Goal: Task Accomplishment & Management: Use online tool/utility

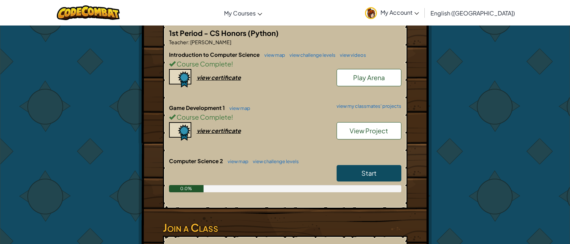
scroll to position [180, 0]
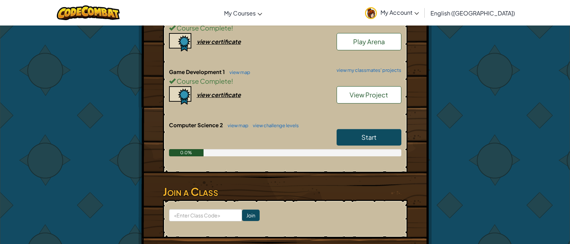
click at [360, 141] on link "Start" at bounding box center [369, 137] width 65 height 17
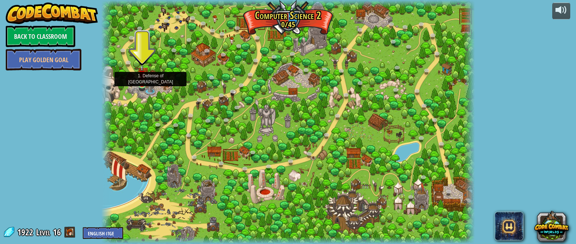
click at [143, 83] on img at bounding box center [141, 74] width 9 height 21
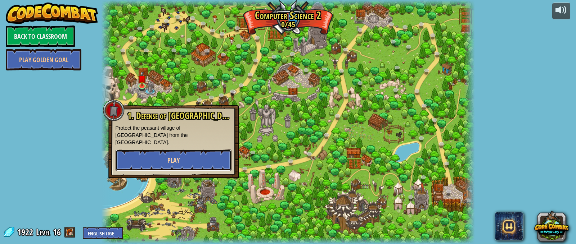
click at [172, 156] on span "Play" at bounding box center [173, 160] width 12 height 9
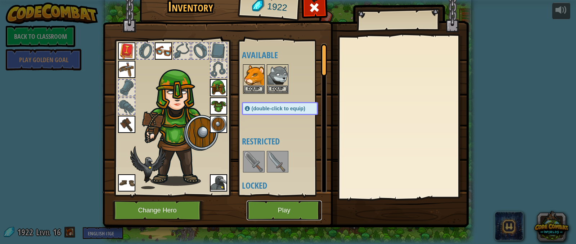
click at [274, 203] on button "Play" at bounding box center [283, 211] width 75 height 20
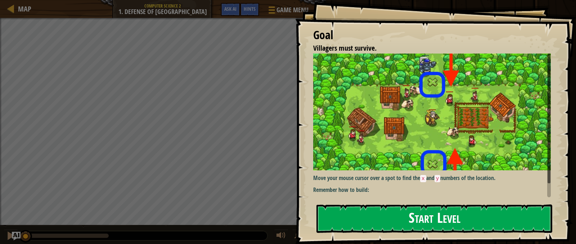
click at [388, 213] on button "Start Level" at bounding box center [434, 219] width 236 height 28
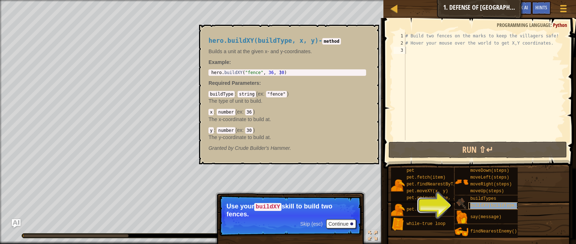
click at [475, 205] on span "buildXY(buildType, x, y)" at bounding box center [501, 205] width 62 height 5
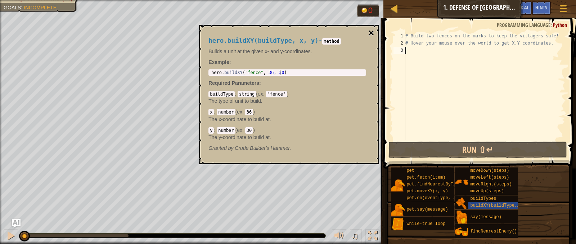
click at [371, 31] on button "×" at bounding box center [371, 33] width 6 height 10
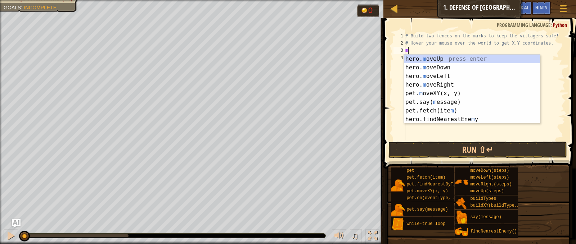
scroll to position [3, 0]
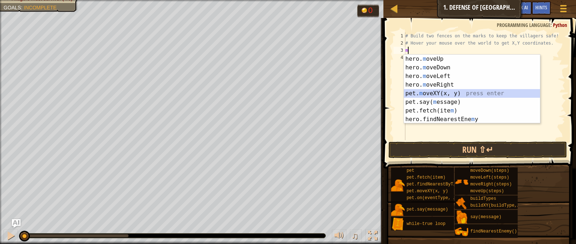
click at [470, 94] on div "hero. m oveUp press enter hero. m oveDown press enter hero. m oveLeft press ent…" at bounding box center [472, 98] width 136 height 86
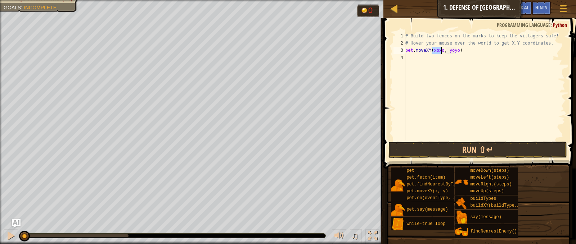
scroll to position [3, 3]
click at [444, 51] on div "# Build two fences on the marks to keep the villagers safe! # Hover your mouse …" at bounding box center [484, 93] width 161 height 122
click at [408, 50] on div "# Build two fences on the marks to keep the villagers safe! # Hover your mouse …" at bounding box center [484, 93] width 161 height 122
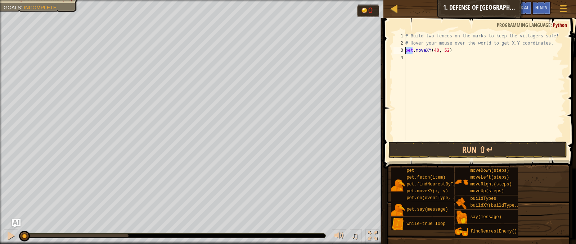
click at [408, 50] on div "# Build two fences on the marks to keep the villagers safe! # Hover your mouse …" at bounding box center [484, 93] width 161 height 122
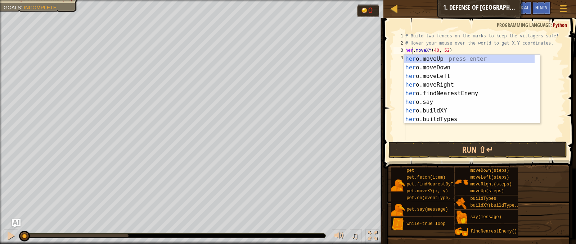
type textarea "hero.moveXY(40, 52)"
click at [441, 133] on div "# Build two fences on the marks to keep the villagers safe! # Hover your mouse …" at bounding box center [484, 93] width 161 height 122
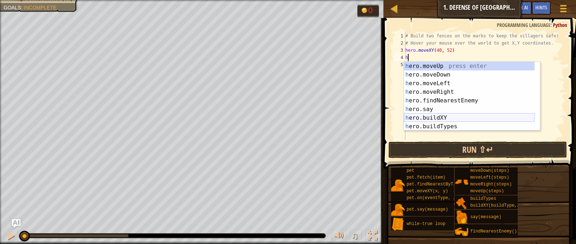
click at [453, 120] on div "h ero.moveUp press enter h ero.moveDown press enter h ero.moveLeft press enter …" at bounding box center [469, 105] width 131 height 86
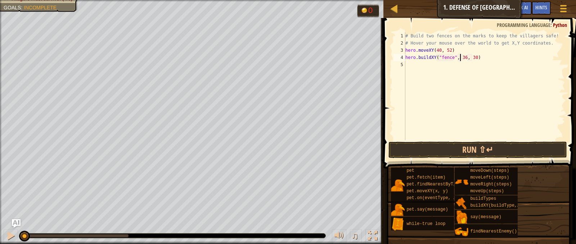
click at [459, 58] on div "# Build two fences on the marks to keep the villagers safe! # Hover your mouse …" at bounding box center [484, 93] width 161 height 122
click at [470, 59] on div "# Build two fences on the marks to keep the villagers safe! # Hover your mouse …" at bounding box center [484, 93] width 161 height 122
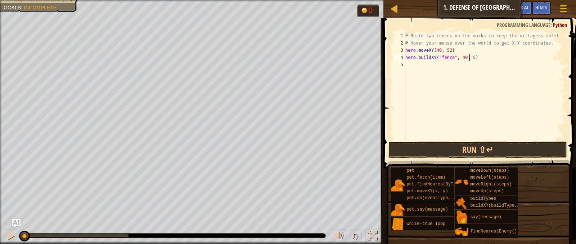
type textarea "hero.buildXY("fence", 40, 52)"
click at [418, 63] on div "# Build two fences on the marks to keep the villagers safe! # Hover your mouse …" at bounding box center [484, 93] width 161 height 122
type textarea "m"
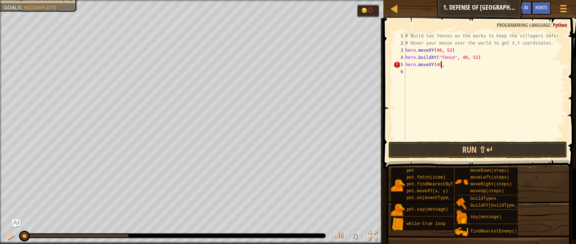
scroll to position [3, 3]
type textarea "hero.moveXY(40,20)"
click at [432, 71] on div "# Build two fences on the marks to keep the villagers safe! # Hover your mouse …" at bounding box center [484, 93] width 161 height 122
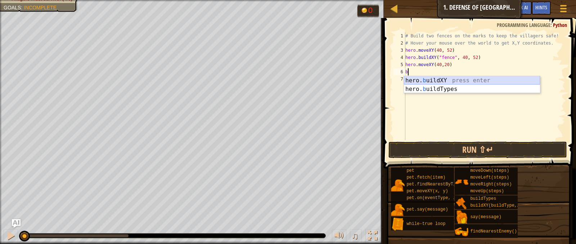
click at [429, 81] on div "hero. b uildXY press enter hero. b uildTypes press enter" at bounding box center [472, 93] width 136 height 35
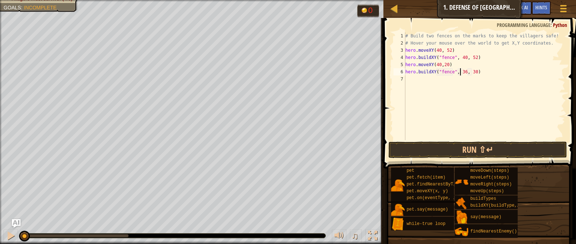
click at [460, 73] on div "# Build two fences on the marks to keep the villagers safe! # Hover your mouse …" at bounding box center [484, 93] width 161 height 122
click at [469, 72] on div "# Build two fences on the marks to keep the villagers safe! # Hover your mouse …" at bounding box center [484, 93] width 161 height 122
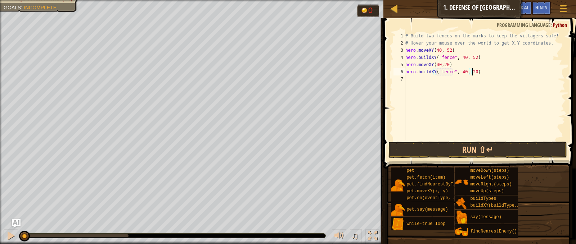
scroll to position [3, 5]
type textarea "hero.buildXY("fence", 40, 20)"
click at [461, 145] on button "Run ⇧↵" at bounding box center [477, 150] width 178 height 17
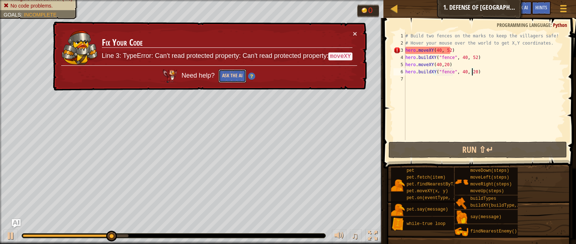
click at [240, 74] on button "Ask the AI" at bounding box center [232, 75] width 28 height 13
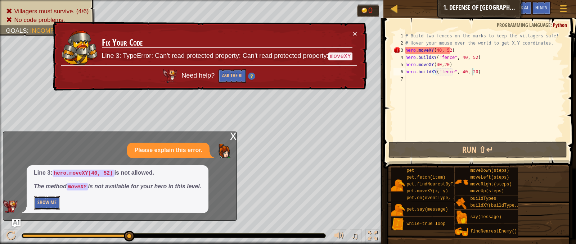
click at [50, 203] on button "Show Me" at bounding box center [47, 202] width 26 height 13
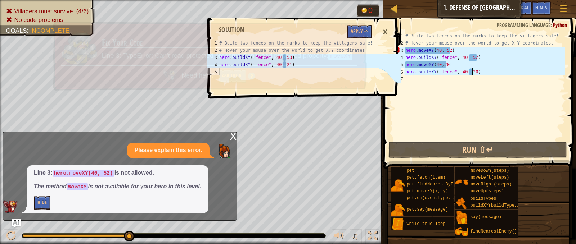
click at [363, 33] on div "× Fix Your Code Line 3: TypeError: Can't read protected property: Can't read pr…" at bounding box center [208, 56] width 315 height 69
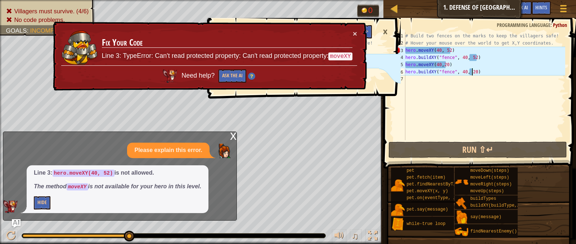
click at [359, 33] on div "× Fix Your Code Line 3: TypeError: Can't read protected property: Can't read pr…" at bounding box center [208, 56] width 315 height 69
click at [351, 33] on td "Fix Your Code Line 3: TypeError: Can't read protected property: Can't read prot…" at bounding box center [226, 48] width 251 height 36
click at [353, 32] on button "×" at bounding box center [355, 34] width 4 height 8
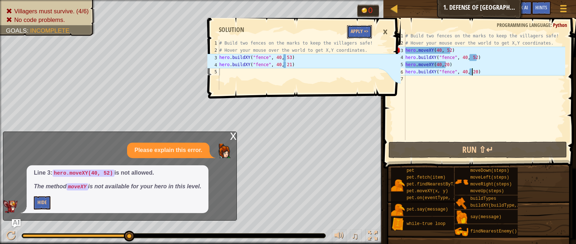
click at [353, 32] on button "Apply =>" at bounding box center [359, 31] width 25 height 13
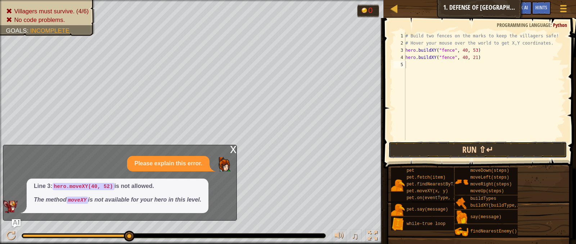
click at [420, 151] on button "Run ⇧↵" at bounding box center [477, 150] width 178 height 17
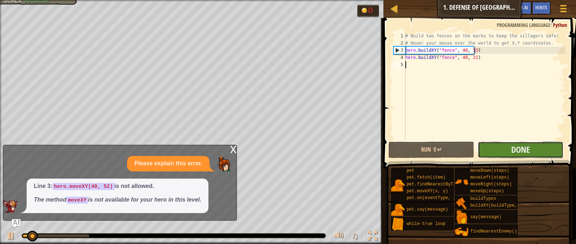
click at [497, 145] on button "Done" at bounding box center [520, 150] width 86 height 17
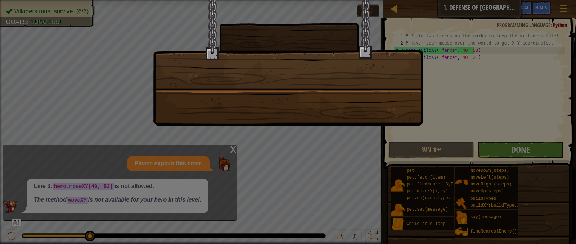
click at [524, 148] on div at bounding box center [288, 122] width 576 height 244
click at [328, 86] on div at bounding box center [288, 63] width 270 height 126
click at [312, 92] on div at bounding box center [288, 63] width 270 height 126
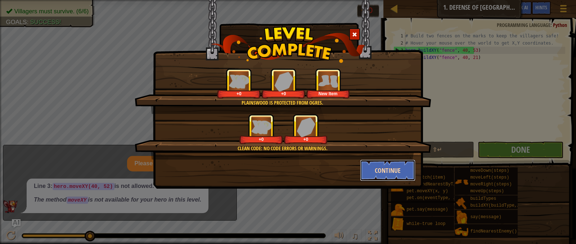
click at [396, 164] on button "Continue" at bounding box center [388, 171] width 56 height 22
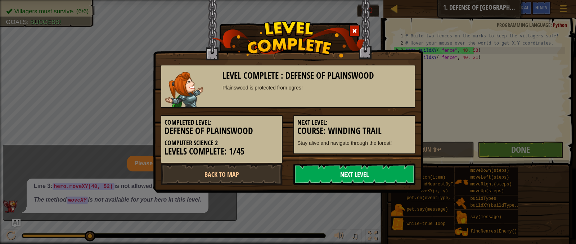
click at [351, 170] on link "Next Level" at bounding box center [354, 175] width 122 height 22
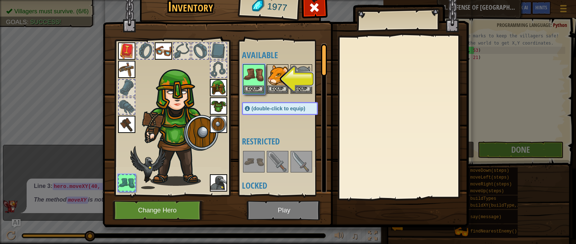
click at [255, 63] on div at bounding box center [287, 79] width 90 height 32
click at [251, 86] on button "Equip" at bounding box center [254, 89] width 20 height 8
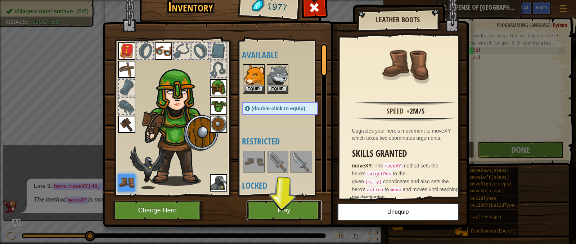
click at [282, 206] on button "Play" at bounding box center [283, 211] width 75 height 20
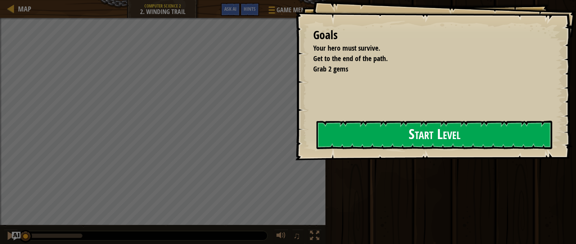
click at [391, 143] on button "Start Level" at bounding box center [434, 135] width 236 height 28
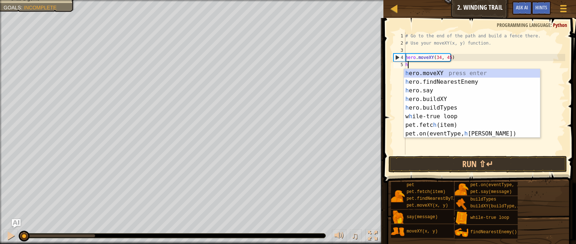
scroll to position [3, 0]
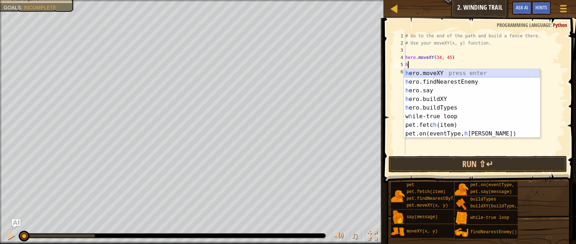
click at [452, 72] on div "h ero.moveXY press enter h ero.findNearestEnemy press enter h ero.say press ent…" at bounding box center [472, 112] width 136 height 86
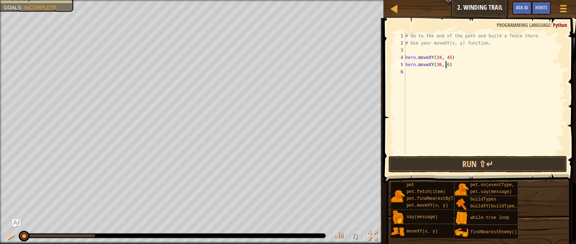
scroll to position [3, 3]
type textarea "hero.moveXY(36, 60)"
click at [411, 73] on div "# Go to the end of the path and build a fence there. # Use your moveXY(x, y) fu…" at bounding box center [484, 100] width 161 height 137
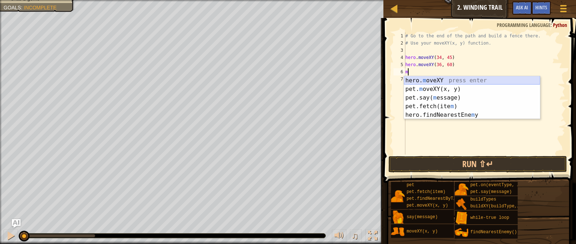
click at [478, 82] on div "hero. m oveXY press enter pet. m oveXY(x, y) press enter pet.say( m essage) pre…" at bounding box center [472, 106] width 136 height 60
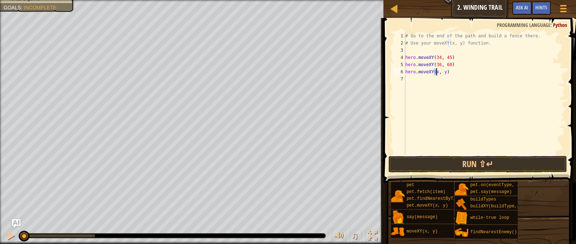
scroll to position [3, 3]
click at [444, 75] on div "# Go to the end of the path and build a fence there. # Use your moveXY(x, y) fu…" at bounding box center [484, 100] width 161 height 137
type textarea "hero.moveXY(37, 14)"
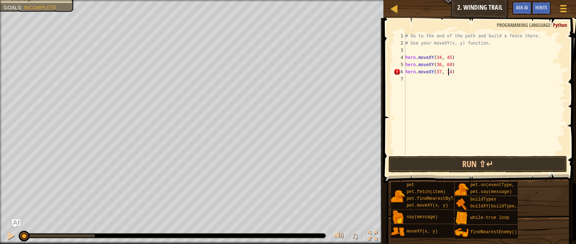
scroll to position [3, 3]
click at [432, 74] on div "# Go to the end of the path and build a fence there. # Use your moveXY(x, y) fu…" at bounding box center [484, 100] width 161 height 137
click at [430, 79] on div "# Go to the end of the path and build a fence there. # Use your moveXY(x, y) fu…" at bounding box center [484, 100] width 161 height 137
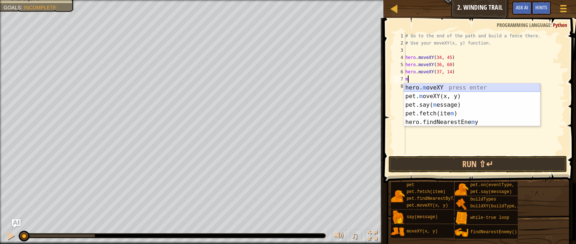
click at [427, 84] on div "hero. m oveXY press enter pet. m oveXY(x, y) press enter pet.say( m essage) pre…" at bounding box center [472, 113] width 136 height 60
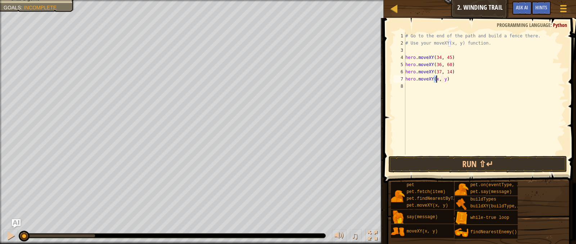
scroll to position [3, 3]
click at [443, 78] on div "# Go to the end of the path and build a fence there. # Use your moveXY(x, y) fu…" at bounding box center [484, 100] width 161 height 137
type textarea "hero.moveXY(72, 25)"
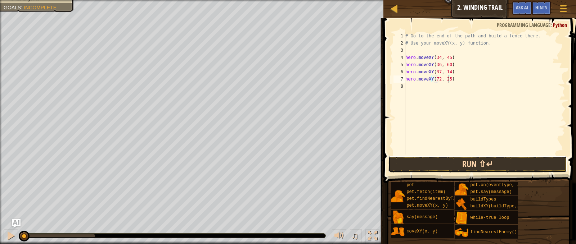
click at [450, 159] on button "Run ⇧↵" at bounding box center [477, 164] width 178 height 17
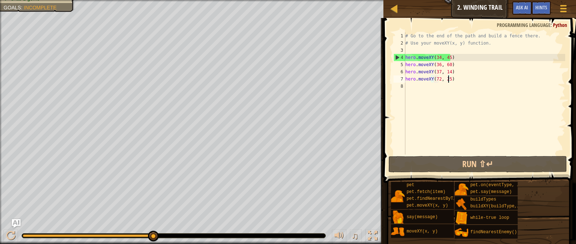
click at [409, 87] on div "# Go to the end of the path and build a fence there. # Use your moveXY(x, y) fu…" at bounding box center [484, 100] width 161 height 137
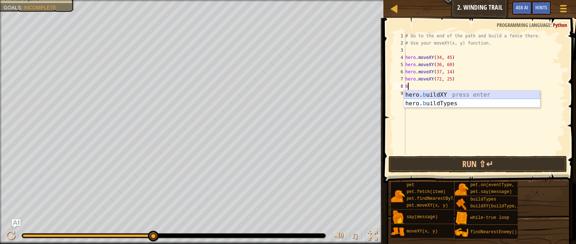
click at [473, 92] on div "hero. b uildXY press enter hero. b uildTypes press enter" at bounding box center [472, 108] width 136 height 35
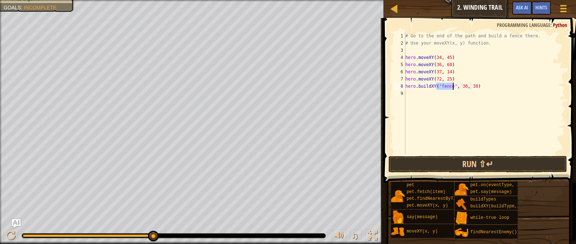
click at [458, 86] on div "# Go to the end of the path and build a fence there. # Use your moveXY(x, y) fu…" at bounding box center [484, 100] width 161 height 137
click at [467, 88] on div "# Go to the end of the path and build a fence there. # Use your moveXY(x, y) fu…" at bounding box center [484, 100] width 161 height 137
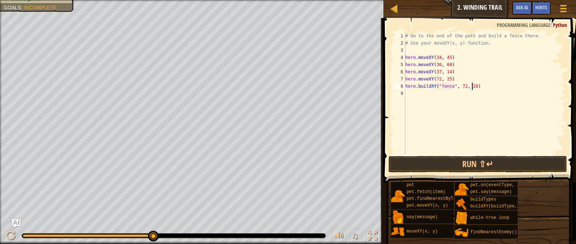
scroll to position [3, 5]
type textarea "hero.buildXY("fence", 72, 28)"
click at [460, 159] on button "Run ⇧↵" at bounding box center [477, 164] width 178 height 17
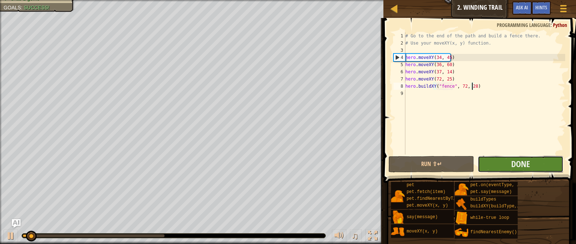
click at [492, 166] on button "Done" at bounding box center [520, 164] width 86 height 17
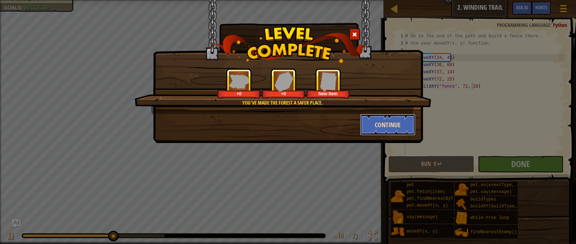
click at [389, 126] on button "Continue" at bounding box center [388, 125] width 56 height 22
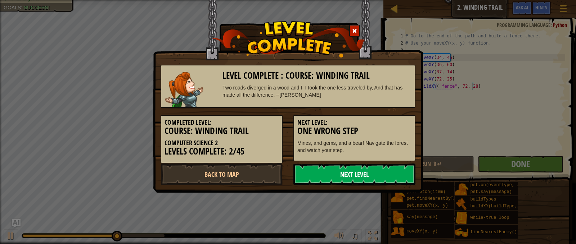
click at [396, 179] on link "Next Level" at bounding box center [354, 175] width 122 height 22
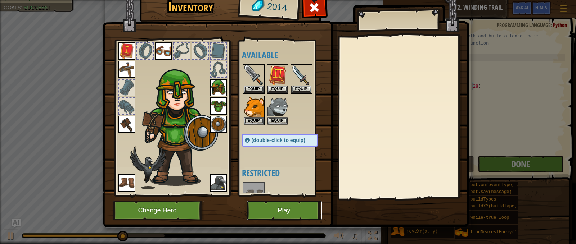
click at [278, 208] on button "Play" at bounding box center [283, 211] width 75 height 20
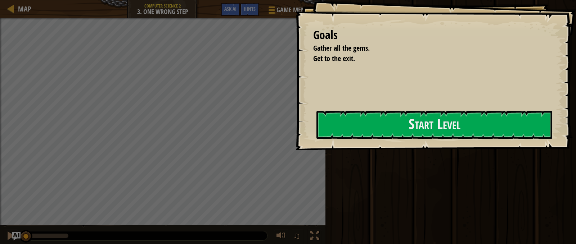
click at [446, 81] on div "Goals Gather all the gems. Get to the exit. Start Level Error loading from serv…" at bounding box center [288, 122] width 576 height 244
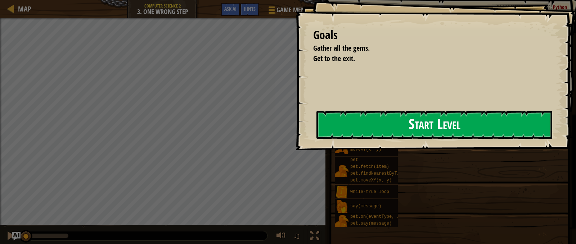
click at [413, 125] on button "Start Level" at bounding box center [434, 125] width 236 height 28
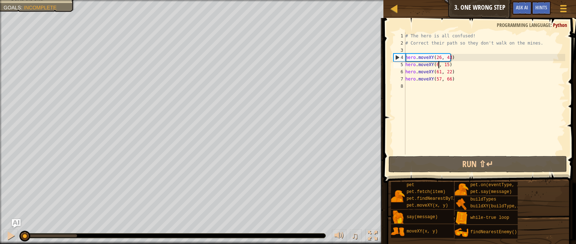
click at [438, 61] on div "# The hero is all confused! # Correct their path so they don't walk on the mine…" at bounding box center [484, 100] width 161 height 137
click at [434, 58] on div "# The hero is all confused! # Correct their path so they don't walk on the mine…" at bounding box center [484, 100] width 161 height 137
type textarea "hero.moveXY(26, 43)"
click at [434, 58] on div "# The hero is all confused! # Correct their path so they don't walk on the mine…" at bounding box center [484, 100] width 161 height 137
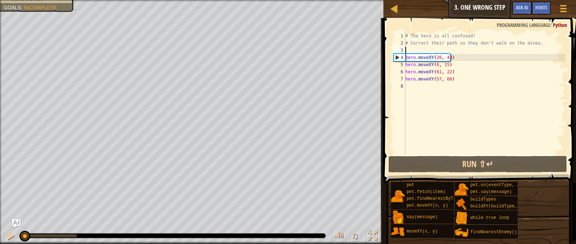
click at [435, 53] on div "# The hero is all confused! # Correct their path so they don't walk on the mine…" at bounding box center [484, 100] width 161 height 137
drag, startPoint x: 439, startPoint y: 59, endPoint x: 432, endPoint y: 57, distance: 6.6
click at [432, 57] on div "# The hero is all confused! # Correct their path so they don't walk on the mine…" at bounding box center [484, 100] width 161 height 137
click at [434, 56] on div "# The hero is all confused! # Correct their path so they don't walk on the mine…" at bounding box center [484, 93] width 161 height 122
click at [434, 56] on div "# The hero is all confused! # Correct their path so they don't walk on the mine…" at bounding box center [484, 100] width 161 height 137
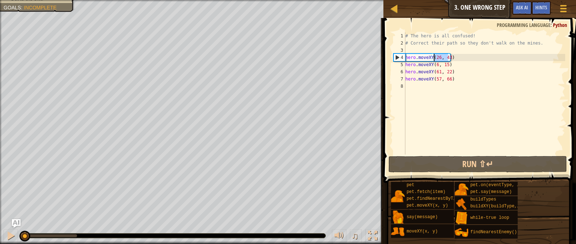
click at [437, 56] on div "# The hero is all confused! # Correct their path so they don't walk on the mine…" at bounding box center [484, 93] width 161 height 122
click at [437, 56] on div "# The hero is all confused! # Correct their path so they don't walk on the mine…" at bounding box center [484, 100] width 161 height 137
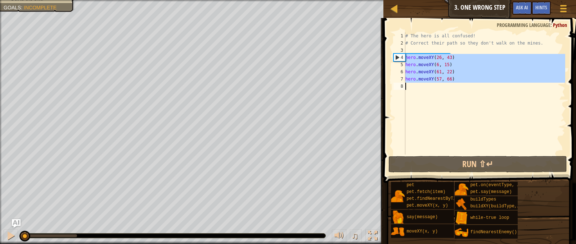
drag, startPoint x: 405, startPoint y: 59, endPoint x: 452, endPoint y: 83, distance: 52.8
click at [452, 83] on div "hero.moveXY(26, 43) 1 2 3 4 5 6 7 8 # The hero is all confused! # Correct their…" at bounding box center [478, 93] width 173 height 122
type textarea "hero.moveXY(57, 66)"
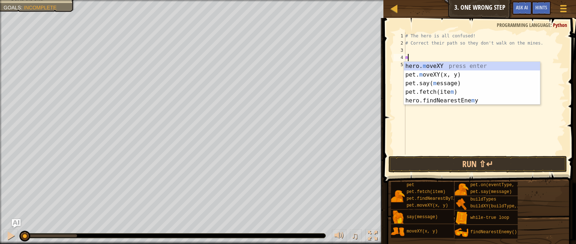
scroll to position [3, 0]
click at [437, 65] on div "hero. m oveXY press enter pet. m oveXY(x, y) press enter pet.say( m essage) pre…" at bounding box center [472, 92] width 136 height 60
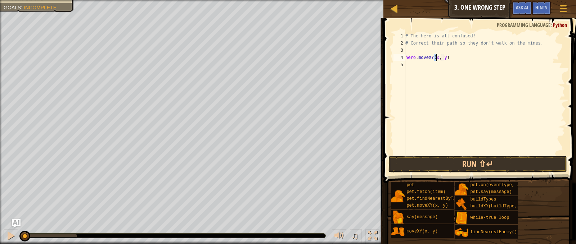
scroll to position [3, 3]
click at [445, 58] on div "# The hero is all confused! # Correct their path so they don't walk on the mine…" at bounding box center [484, 100] width 161 height 137
click at [444, 58] on div "# The hero is all confused! # Correct their path so they don't walk on the mine…" at bounding box center [484, 93] width 161 height 122
click at [443, 60] on div "# The hero is all confused! # Correct their path so they don't walk on the mine…" at bounding box center [484, 100] width 161 height 137
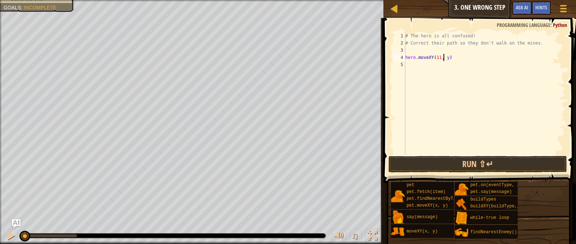
click at [443, 60] on div "# The hero is all confused! # Correct their path so they don't walk on the mine…" at bounding box center [484, 100] width 161 height 137
type textarea "hero.moveXY(11, 36)"
click at [439, 64] on div "# The hero is all confused! # Correct their path so they don't walk on the mine…" at bounding box center [484, 100] width 161 height 137
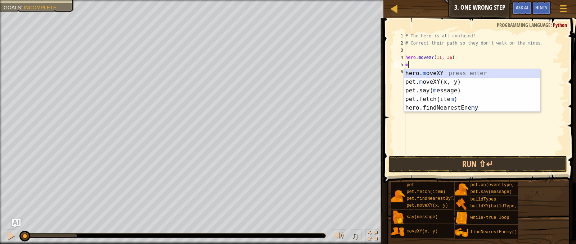
click at [431, 72] on div "hero. m oveXY press enter pet. m oveXY(x, y) press enter pet.say( m essage) pre…" at bounding box center [472, 99] width 136 height 60
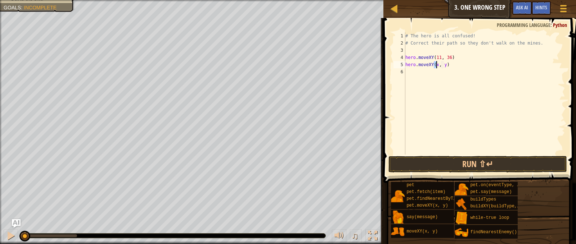
scroll to position [3, 3]
click at [445, 65] on div "# The hero is all confused! # Correct their path so they don't walk on the mine…" at bounding box center [484, 100] width 161 height 137
type textarea "hero.moveXY(35, 25)"
click at [422, 74] on div "# The hero is all confused! # Correct their path so they don't walk on the mine…" at bounding box center [484, 100] width 161 height 137
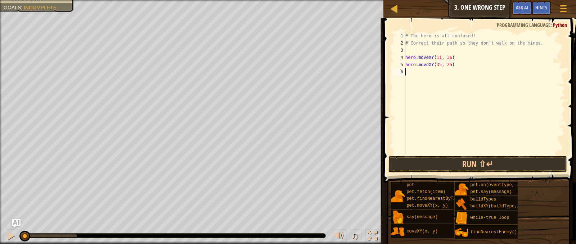
scroll to position [3, 0]
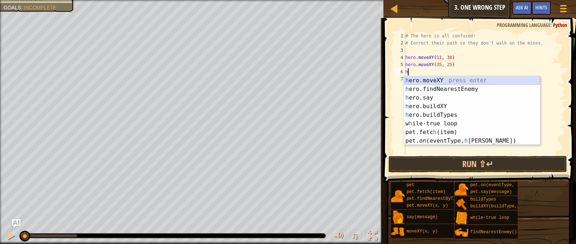
click at [448, 81] on div "h ero.moveXY press enter h ero.findNearestEnemy press enter h ero.say press ent…" at bounding box center [472, 119] width 136 height 86
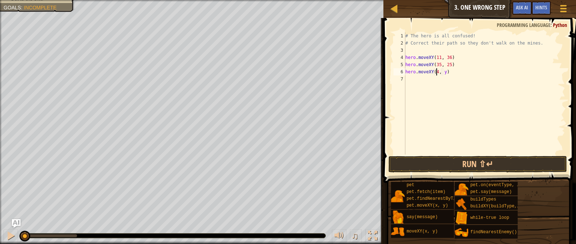
scroll to position [3, 3]
click at [446, 72] on div "# The hero is all confused! # Correct their path so they don't walk on the mine…" at bounding box center [484, 100] width 161 height 137
type textarea "hero.moveXY(40, 56)"
click at [412, 77] on div "# The hero is all confused! # Correct their path so they don't walk on the mine…" at bounding box center [484, 100] width 161 height 137
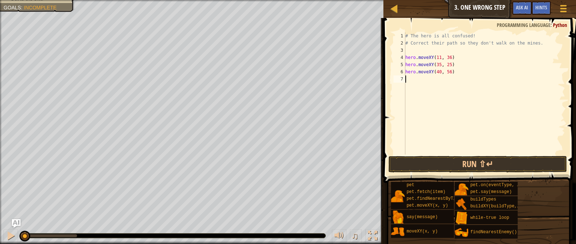
scroll to position [3, 0]
click at [426, 162] on button "Run ⇧↵" at bounding box center [477, 164] width 178 height 17
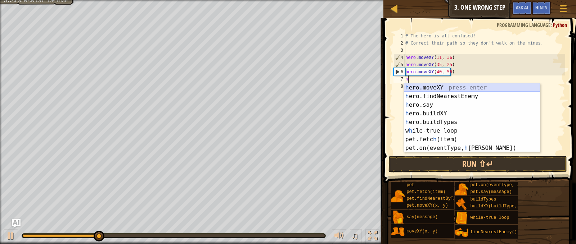
click at [438, 90] on div "h ero.moveXY press enter h ero.findNearestEnemy press enter h ero.say press ent…" at bounding box center [472, 126] width 136 height 86
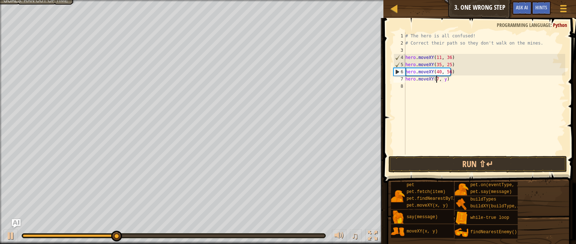
scroll to position [3, 3]
click at [444, 81] on div "# The hero is all confused! # Correct their path so they don't walk on the mine…" at bounding box center [484, 100] width 161 height 137
click at [446, 82] on div "# The hero is all confused! # Correct their path so they don't walk on the mine…" at bounding box center [484, 100] width 161 height 137
type textarea "hero.moveXY(77, 58)"
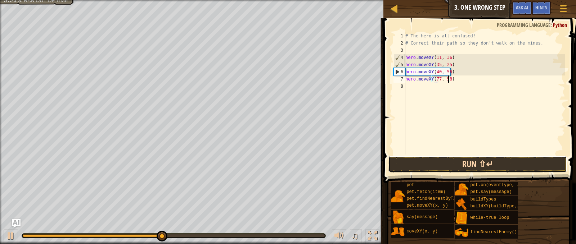
click at [425, 163] on button "Run ⇧↵" at bounding box center [477, 164] width 178 height 17
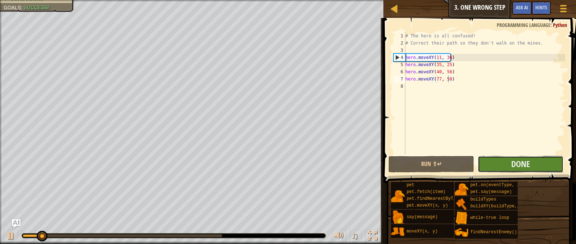
click at [499, 165] on button "Done" at bounding box center [520, 164] width 86 height 17
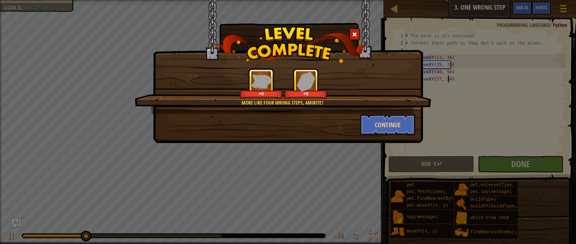
click at [384, 112] on div "More like four wrong steps, amirite? +0 +0" at bounding box center [283, 91] width 296 height 46
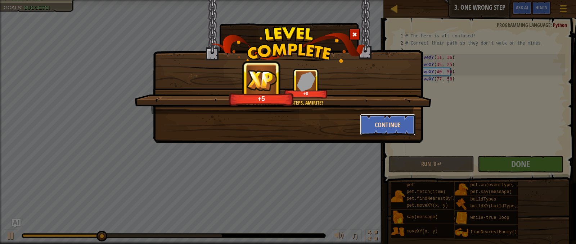
click at [382, 122] on button "Continue" at bounding box center [388, 125] width 56 height 22
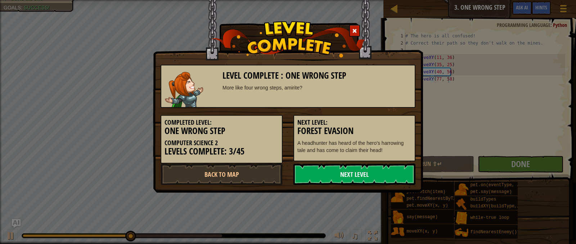
click at [324, 177] on link "Next Level" at bounding box center [354, 175] width 122 height 22
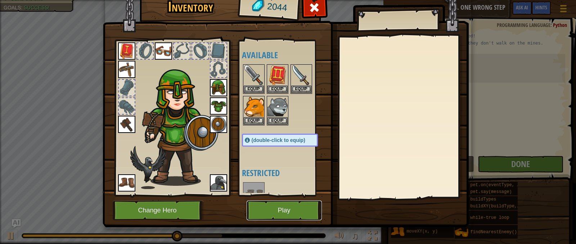
click at [289, 212] on button "Play" at bounding box center [283, 211] width 75 height 20
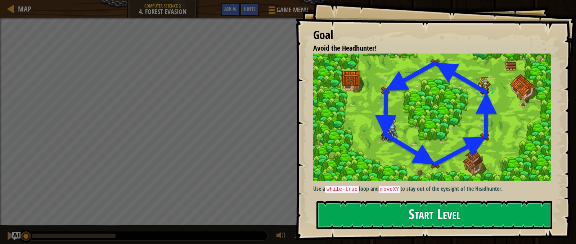
click at [373, 217] on button "Start Level" at bounding box center [434, 215] width 236 height 28
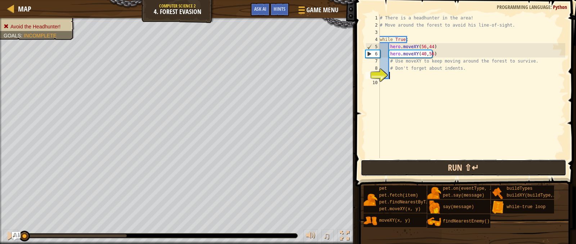
click at [420, 170] on button "Run ⇧↵" at bounding box center [464, 168] width 206 height 17
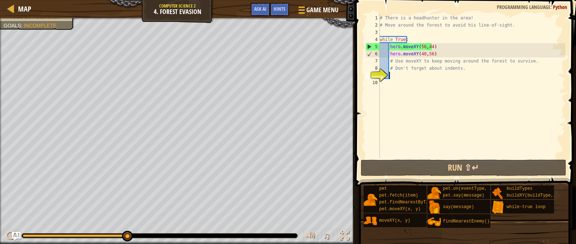
scroll to position [3, 0]
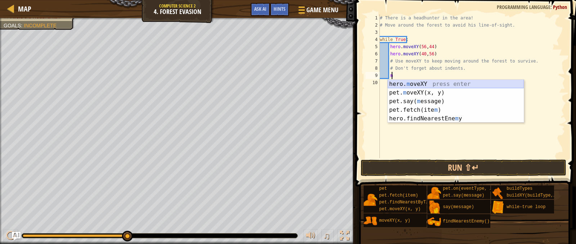
click at [404, 85] on div "hero. m oveXY press enter pet. m oveXY(x, y) press enter pet.say( m essage) pre…" at bounding box center [456, 110] width 136 height 60
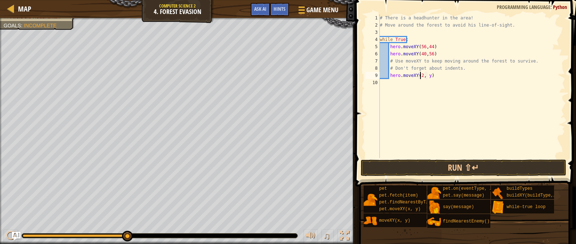
scroll to position [3, 3]
click at [427, 78] on div "# There is a headhunter in the area! # Move around the forest to avoid his line…" at bounding box center [471, 93] width 187 height 158
type textarea "hero.moveXY(25, 44)"
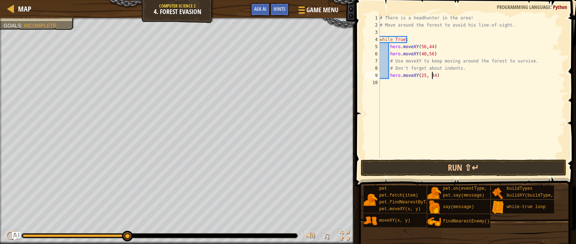
click at [436, 78] on div "# There is a headhunter in the area! # Move around the forest to avoid his line…" at bounding box center [471, 93] width 187 height 158
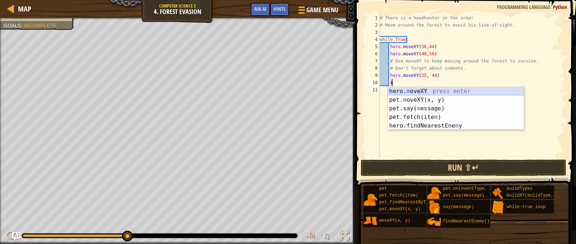
click at [437, 93] on div "hero. m oveXY press enter pet. m oveXY(x, y) press enter pet.say( m essage) pre…" at bounding box center [456, 117] width 136 height 60
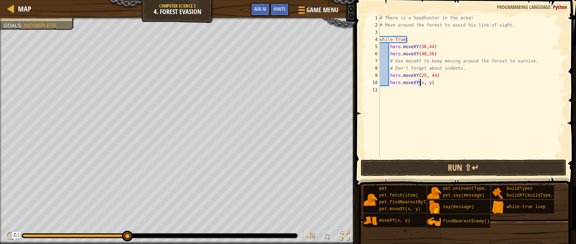
scroll to position [3, 3]
type textarea "hero.moveXY(24, y)"
click at [429, 87] on div "# There is a headhunter in the area! # Move around the forest to avoid his line…" at bounding box center [471, 93] width 187 height 158
click at [430, 83] on div "# There is a headhunter in the area! # Move around the forest to avoid his line…" at bounding box center [471, 93] width 187 height 158
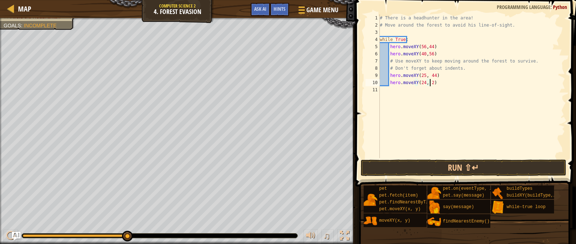
scroll to position [3, 4]
type textarea "hero.moveXY(24, 25)"
click at [436, 86] on div "# There is a headhunter in the area! # Move around the forest to avoid his line…" at bounding box center [471, 93] width 187 height 158
type textarea "w"
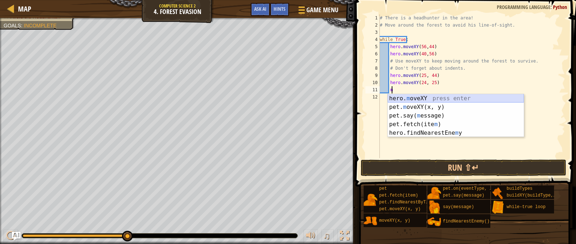
click at [412, 98] on div "hero. m oveXY press enter pet. m oveXY(x, y) press enter pet.say( m essage) pre…" at bounding box center [456, 124] width 136 height 60
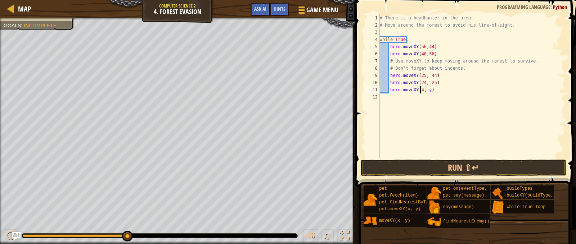
scroll to position [3, 3]
click at [431, 92] on div "# There is a headhunter in the area! # Move around the forest to avoid his line…" at bounding box center [471, 93] width 187 height 158
click at [428, 92] on div "# There is a headhunter in the area! # Move around the forest to avoid his line…" at bounding box center [471, 93] width 187 height 158
type textarea "hero.moveXY(40, 12)"
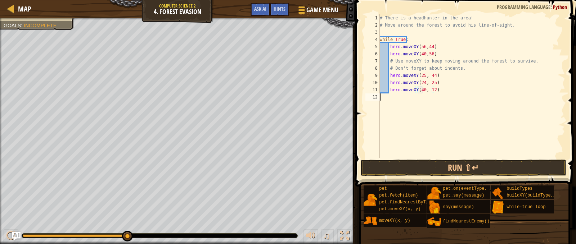
click at [438, 95] on div "# There is a headhunter in the area! # Move around the forest to avoid his line…" at bounding box center [471, 93] width 187 height 158
click at [436, 90] on div "# There is a headhunter in the area! # Move around the forest to avoid his line…" at bounding box center [471, 93] width 187 height 158
type textarea "hero.moveXY(40, 12)"
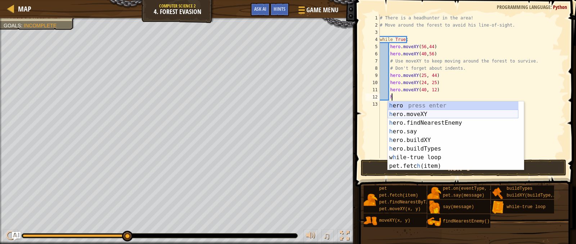
click at [432, 113] on div "h ero press enter h ero.moveXY press enter h ero.findNearestEnemy press enter h…" at bounding box center [453, 144] width 131 height 86
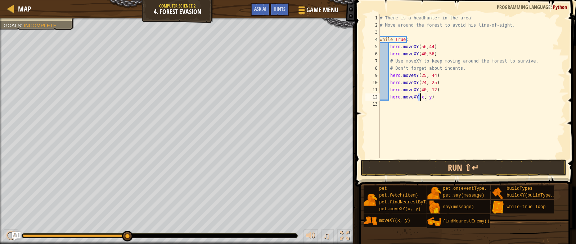
scroll to position [3, 3]
click at [429, 96] on div "# There is a headhunter in the area! # Move around the forest to avoid his line…" at bounding box center [471, 93] width 187 height 158
type textarea "hero.moveXY(56, 24)"
click at [452, 166] on button "Run ⇧↵" at bounding box center [464, 168] width 206 height 17
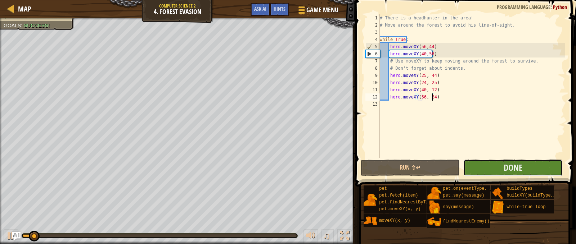
click at [502, 168] on button "Done" at bounding box center [512, 168] width 99 height 17
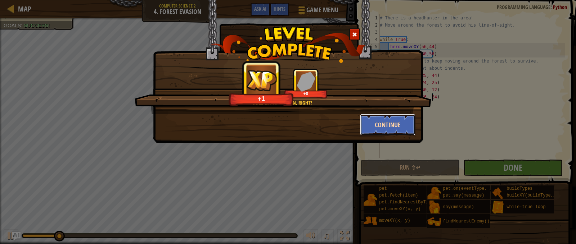
click at [395, 123] on button "Continue" at bounding box center [388, 125] width 56 height 22
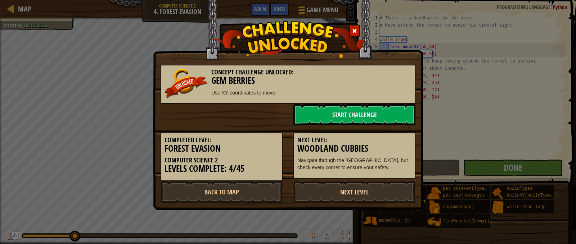
click at [319, 198] on link "Next Level" at bounding box center [354, 192] width 122 height 22
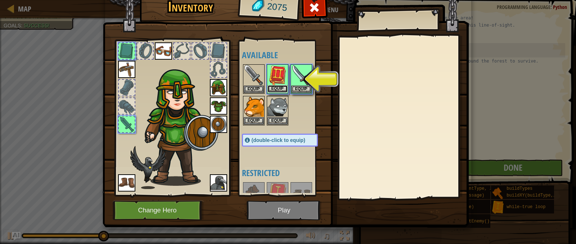
click at [275, 86] on button "Equip" at bounding box center [277, 89] width 20 height 8
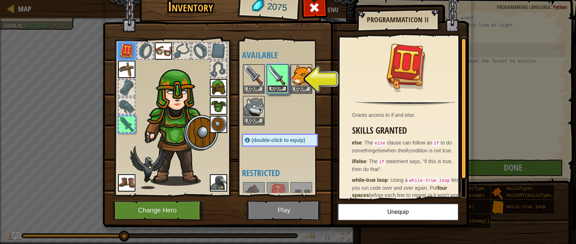
click at [278, 88] on button "Equip" at bounding box center [277, 89] width 20 height 8
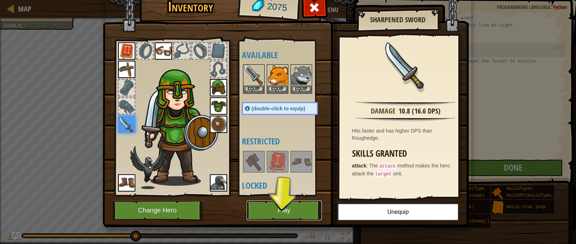
click at [284, 208] on button "Play" at bounding box center [283, 211] width 75 height 20
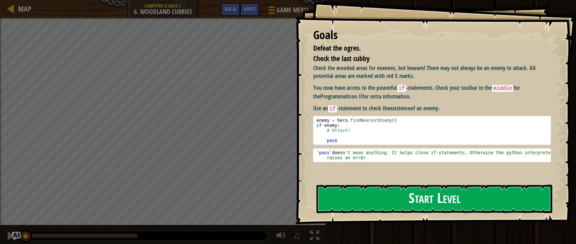
click at [371, 192] on button "Start Level" at bounding box center [434, 199] width 236 height 28
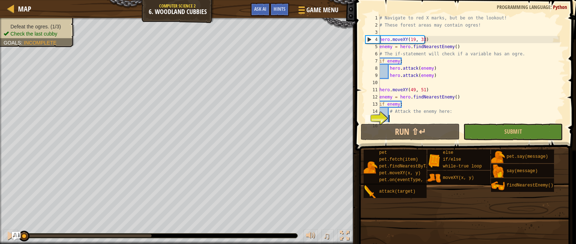
scroll to position [43, 0]
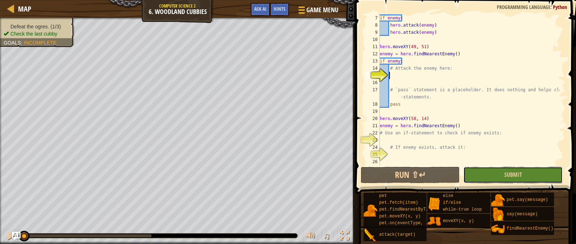
click at [485, 176] on button "Submit" at bounding box center [512, 175] width 99 height 17
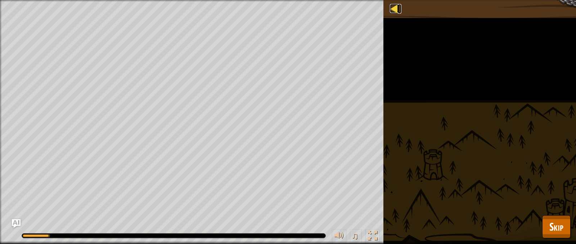
click at [391, 10] on div at bounding box center [394, 8] width 9 height 9
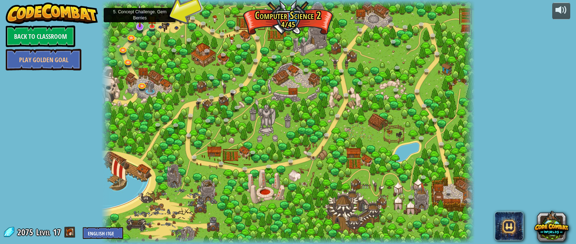
click at [141, 26] on img at bounding box center [140, 15] width 10 height 23
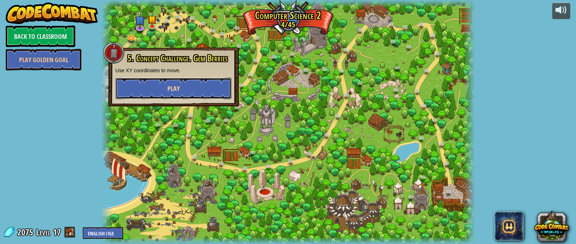
click at [166, 83] on button "Play" at bounding box center [173, 89] width 116 height 22
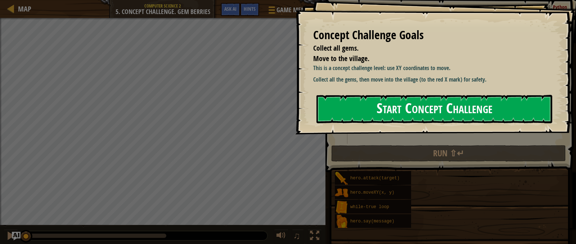
click at [430, 107] on button "Start Concept Challenge" at bounding box center [434, 109] width 236 height 28
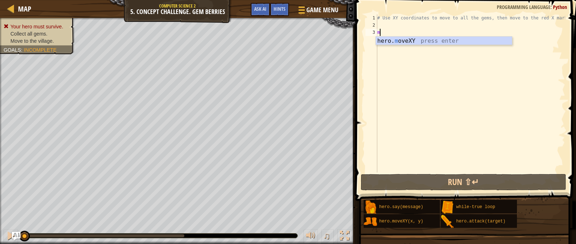
scroll to position [3, 0]
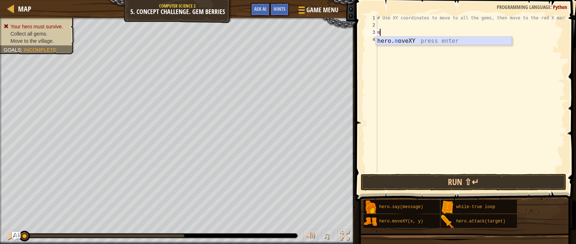
click at [405, 43] on div "hero. m oveXY press enter" at bounding box center [444, 50] width 136 height 26
type textarea "hero.moveXY(7, 49)"
click at [395, 42] on div "# Use XY coordinates to move to all the gems, then move to the red X mark. hero…" at bounding box center [470, 100] width 189 height 173
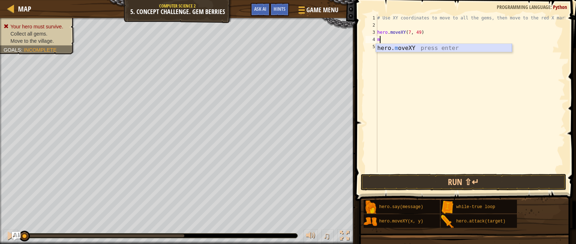
click at [398, 47] on div "hero. m oveXY press enter" at bounding box center [444, 57] width 136 height 26
type textarea "hero.moveXY(8, 12)"
click at [399, 49] on div "# Use XY coordinates to move to all the gems, then move to the red X mark. hero…" at bounding box center [470, 100] width 189 height 173
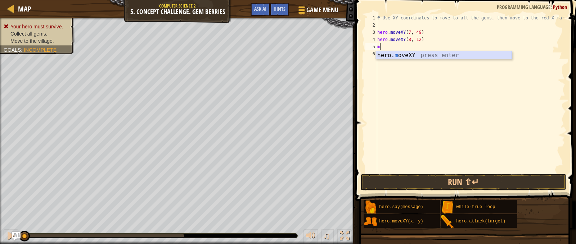
click at [429, 58] on div "hero. m oveXY press enter" at bounding box center [444, 64] width 136 height 26
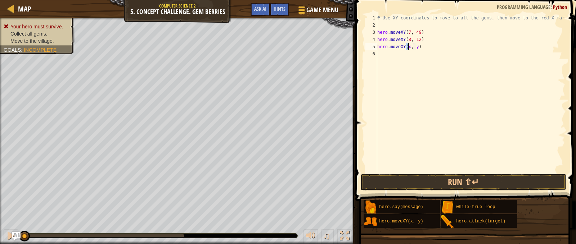
scroll to position [3, 3]
click at [417, 47] on div "# Use XY coordinates to move to all the gems, then move to the red X mark. hero…" at bounding box center [470, 100] width 189 height 173
type textarea "hero.moveXY(34, 15)"
click at [390, 58] on div "# Use XY coordinates to move to all the gems, then move to the red X mark. hero…" at bounding box center [470, 100] width 189 height 173
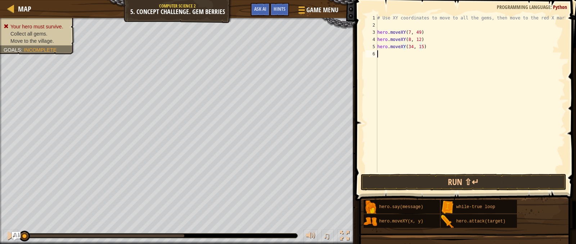
scroll to position [3, 0]
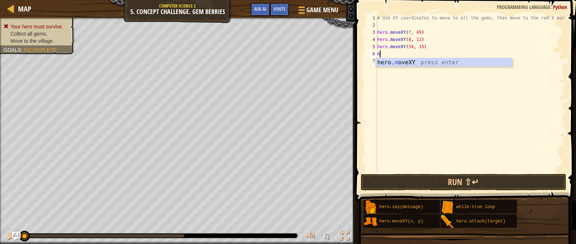
click at [403, 0] on body "Map Computer Science 2 5. Concept Challenge. Gem Berries Game Menu Done Hints A…" at bounding box center [288, 0] width 576 height 0
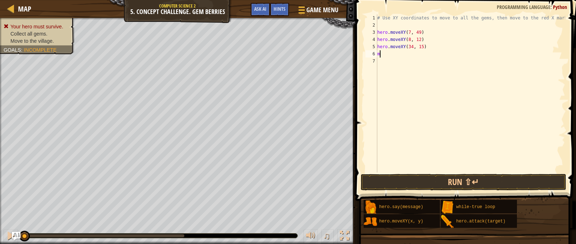
click at [386, 51] on div "# Use XY coordinates to move to all the gems, then move to the red X mark. hero…" at bounding box center [470, 100] width 189 height 173
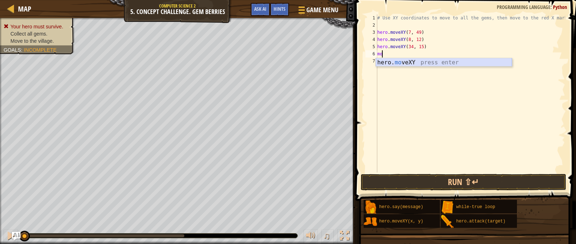
click at [399, 63] on div "hero. mo veXY press enter" at bounding box center [444, 71] width 136 height 26
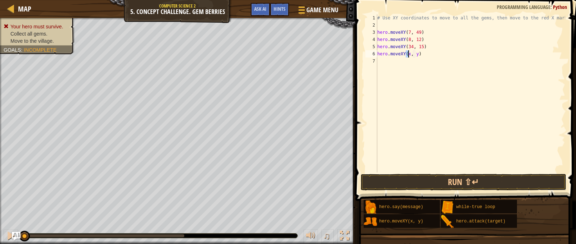
scroll to position [3, 3]
click at [418, 56] on div "# Use XY coordinates to move to all the gems, then move to the red X mark. hero…" at bounding box center [470, 100] width 189 height 173
type textarea "hero.moveXY(74, 34)"
click at [415, 177] on button "Run ⇧↵" at bounding box center [464, 182] width 206 height 17
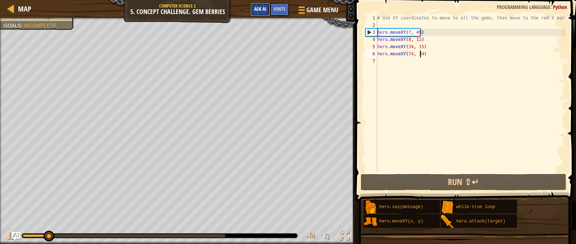
click at [261, 3] on button "Ask AI" at bounding box center [259, 9] width 19 height 13
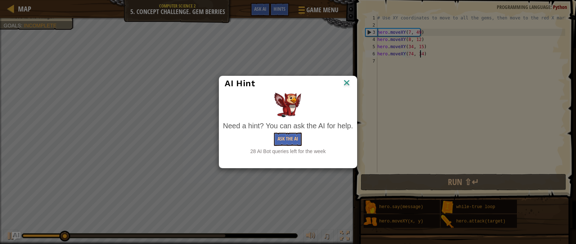
click at [345, 80] on img at bounding box center [346, 83] width 9 height 11
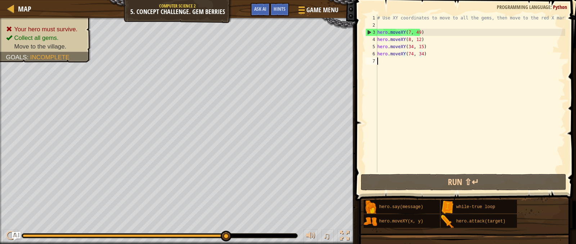
click at [381, 67] on div "# Use XY coordinates to move to all the gems, then move to the red X mark. hero…" at bounding box center [470, 100] width 189 height 173
click at [260, 12] on button "Ask AI" at bounding box center [259, 9] width 19 height 13
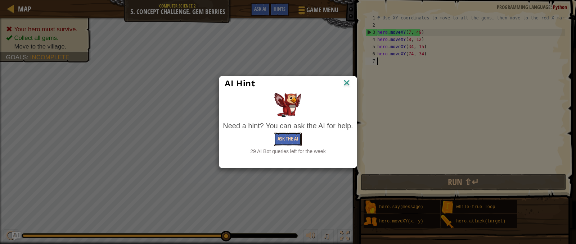
click at [296, 141] on button "Ask the AI" at bounding box center [288, 139] width 28 height 13
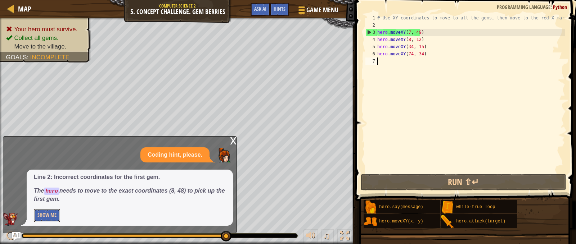
click at [37, 214] on button "Show Me" at bounding box center [47, 215] width 26 height 13
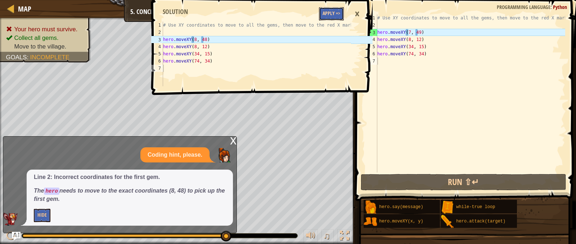
click at [328, 14] on button "Apply =>" at bounding box center [331, 13] width 25 height 13
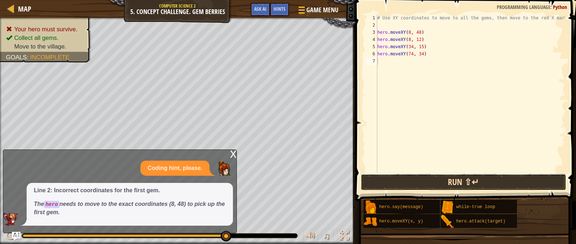
click at [411, 177] on button "Run ⇧↵" at bounding box center [464, 182] width 206 height 17
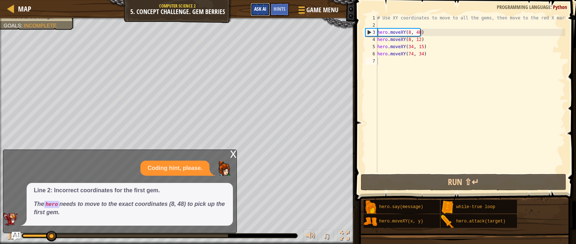
click at [259, 13] on button "Ask AI" at bounding box center [259, 9] width 19 height 13
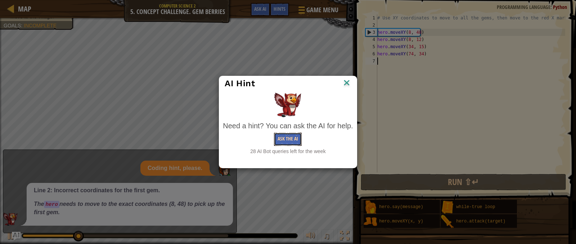
click at [282, 139] on button "Ask the AI" at bounding box center [288, 139] width 28 height 13
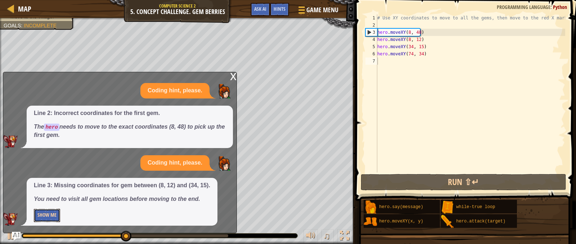
click at [45, 216] on button "Show Me" at bounding box center [47, 215] width 26 height 13
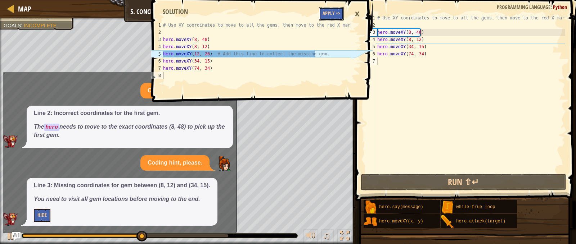
click at [323, 14] on button "Apply =>" at bounding box center [331, 13] width 25 height 13
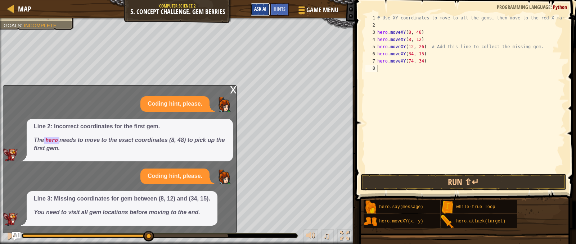
click at [260, 10] on span "Ask AI" at bounding box center [260, 8] width 12 height 7
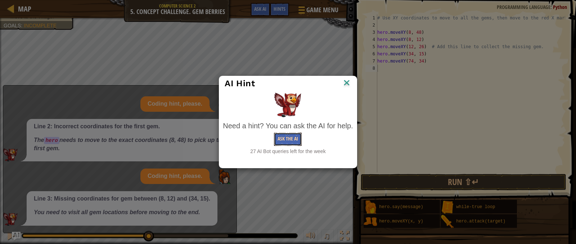
click at [284, 141] on button "Ask the AI" at bounding box center [288, 139] width 28 height 13
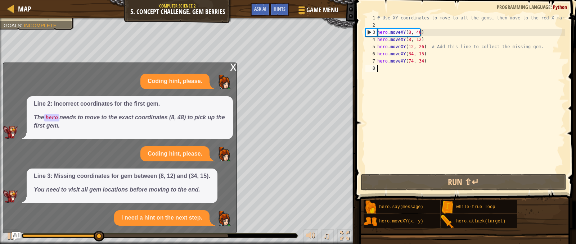
scroll to position [10, 0]
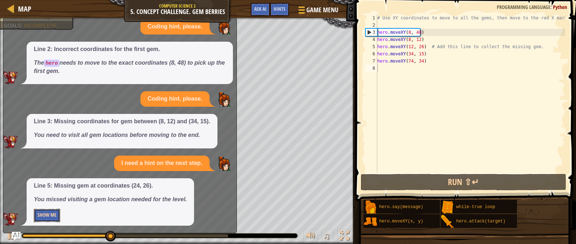
click at [50, 216] on button "Show Me" at bounding box center [47, 215] width 26 height 13
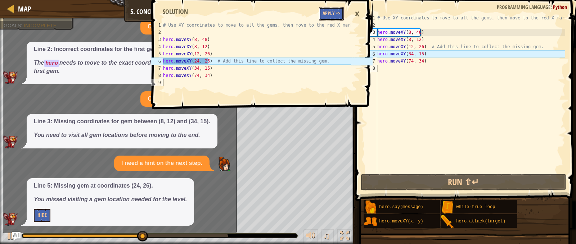
click at [335, 13] on button "Apply =>" at bounding box center [331, 13] width 25 height 13
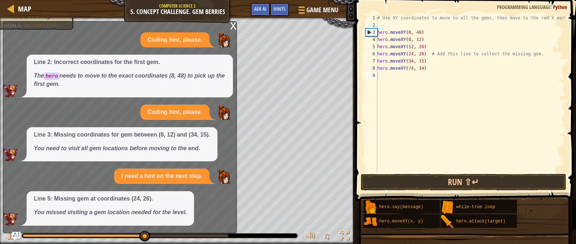
scroll to position [0, 0]
click at [464, 181] on button "Run ⇧↵" at bounding box center [464, 182] width 206 height 17
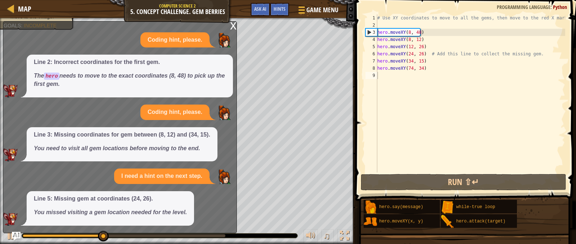
click at [234, 27] on div "x" at bounding box center [233, 25] width 6 height 7
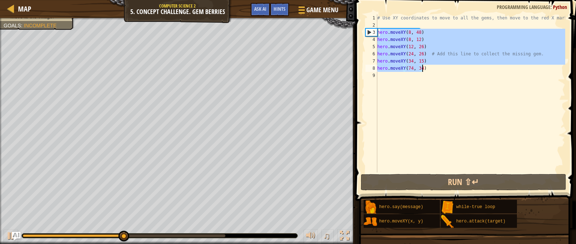
drag, startPoint x: 379, startPoint y: 31, endPoint x: 433, endPoint y: 70, distance: 66.7
click at [433, 70] on div "# Use XY coordinates to move to all the gems, then move to the red X mark. hero…" at bounding box center [470, 100] width 189 height 173
type textarea "h"
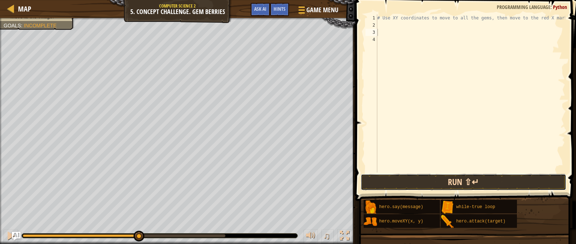
click at [430, 183] on button "Run ⇧↵" at bounding box center [464, 182] width 206 height 17
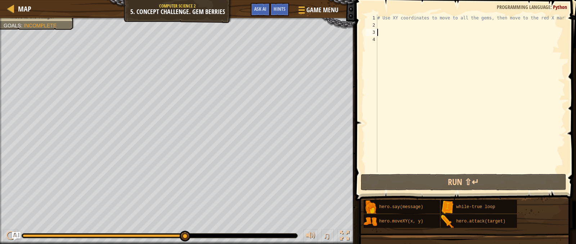
type textarea "m"
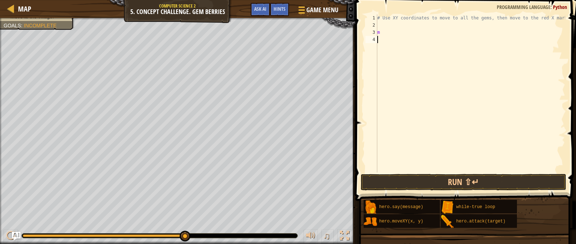
click at [423, 45] on div "# Use XY coordinates to move to all the gems, then move to the red X mark. m" at bounding box center [470, 100] width 189 height 173
click at [380, 36] on div "# Use XY coordinates to move to all the gems, then move to the red X mark. m" at bounding box center [470, 100] width 189 height 173
click at [385, 30] on div "# Use XY coordinates to move to all the gems, then move to the red X mark. m" at bounding box center [470, 100] width 189 height 173
click at [403, 40] on div "hero. mo veXY press enter" at bounding box center [444, 50] width 136 height 26
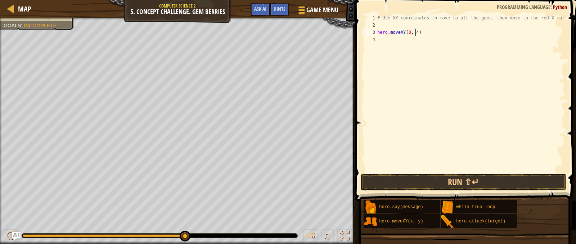
type textarea "hero.moveXY(8, 49)"
click at [405, 37] on div "# Use XY coordinates to move to all the gems, then move to the red X mark. hero…" at bounding box center [470, 100] width 189 height 173
click at [402, 44] on div "hero. m oveXY press enter" at bounding box center [444, 57] width 136 height 26
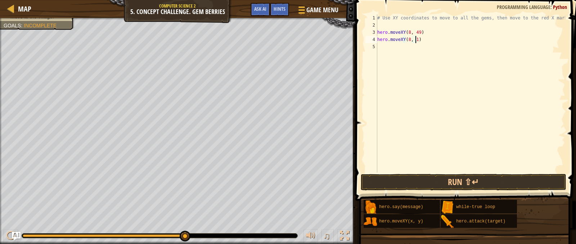
type textarea "hero.moveXY(8, 12)"
click at [387, 46] on div "# Use XY coordinates to move to all the gems, then move to the red X mark. hero…" at bounding box center [470, 100] width 189 height 173
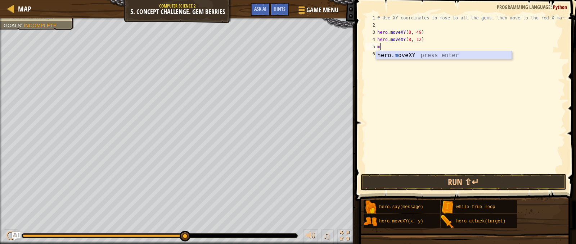
click at [388, 54] on div "hero. m oveXY press enter" at bounding box center [444, 64] width 136 height 26
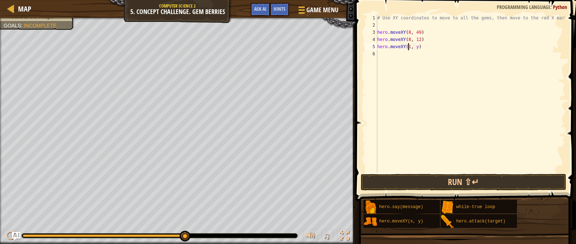
scroll to position [3, 3]
type textarea "hero.moveXY(12, 27)"
click at [386, 57] on div "# Use XY coordinates to move to all the gems, then move to the red X mark. hero…" at bounding box center [470, 100] width 189 height 173
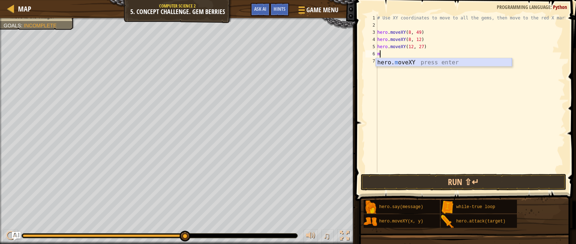
click at [403, 62] on div "hero. m oveXY press enter" at bounding box center [444, 71] width 136 height 26
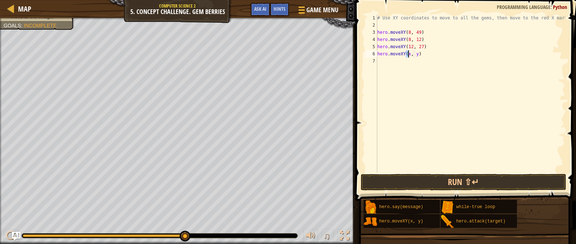
scroll to position [3, 3]
type textarea "hero.moveXY(24, 27)"
click at [391, 59] on div "# Use XY coordinates to move to all the gems, then move to the red X mark. hero…" at bounding box center [470, 100] width 189 height 173
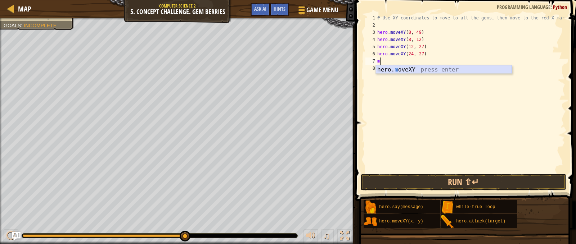
click at [399, 67] on div "hero. m oveXY press enter" at bounding box center [444, 78] width 136 height 26
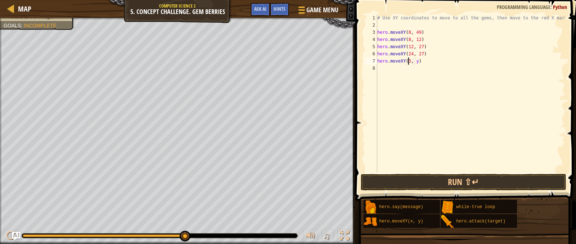
scroll to position [3, 3]
type textarea "hero.moveXY(34, y)"
click at [417, 66] on div "# Use XY coordinates to move to all the gems, then move to the red X mark. hero…" at bounding box center [470, 100] width 189 height 173
click at [418, 59] on div "# Use XY coordinates to move to all the gems, then move to the red X mark. hero…" at bounding box center [470, 100] width 189 height 173
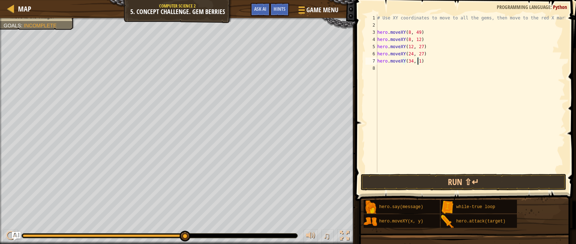
type textarea "hero.moveXY(34, 14)"
click at [386, 70] on div "# Use XY coordinates to move to all the gems, then move to the red X mark. hero…" at bounding box center [470, 100] width 189 height 173
click at [402, 77] on div "hero. m oveXY press enter" at bounding box center [444, 86] width 136 height 26
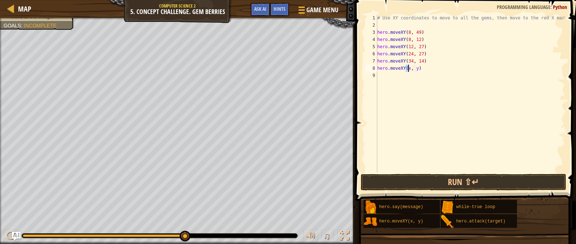
scroll to position [3, 3]
click at [420, 71] on div "# Use XY coordinates to move to all the gems, then move to the red X mark. hero…" at bounding box center [470, 100] width 189 height 173
click at [416, 69] on div "# Use XY coordinates to move to all the gems, then move to the red X mark. hero…" at bounding box center [470, 100] width 189 height 173
type textarea "hero.moveXY(50, 34)"
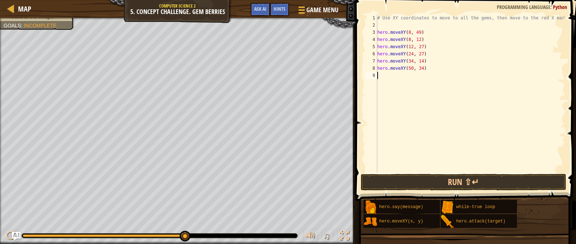
click at [385, 80] on div "# Use XY coordinates to move to all the gems, then move to the red X mark. hero…" at bounding box center [470, 100] width 189 height 173
click at [390, 83] on div "hero. m oveXY press enter" at bounding box center [444, 93] width 136 height 26
click at [420, 76] on div "# Use XY coordinates to move to all the gems, then move to the red X mark. hero…" at bounding box center [471, 100] width 187 height 173
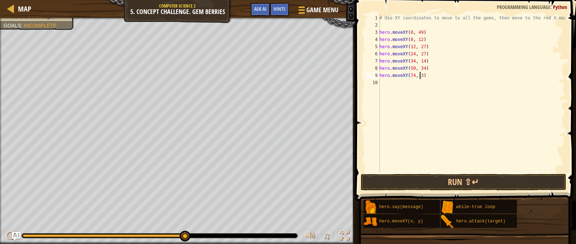
scroll to position [3, 3]
type textarea "hero.moveXY(74, 34)"
click at [448, 181] on button "Run ⇧↵" at bounding box center [464, 182] width 206 height 17
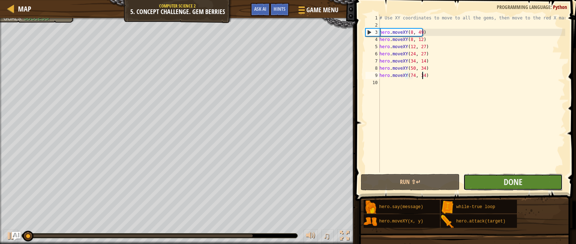
click at [487, 180] on button "Done" at bounding box center [512, 182] width 99 height 17
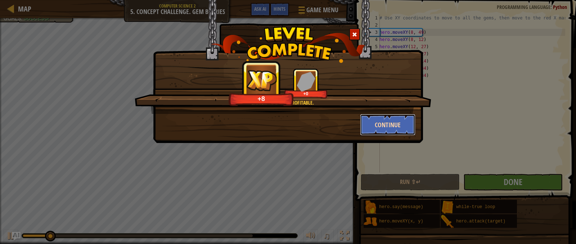
click at [376, 124] on button "Continue" at bounding box center [388, 125] width 56 height 22
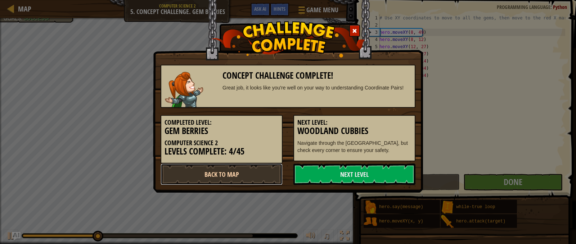
click at [234, 169] on link "Back to Map" at bounding box center [221, 175] width 122 height 22
